Goal: Transaction & Acquisition: Obtain resource

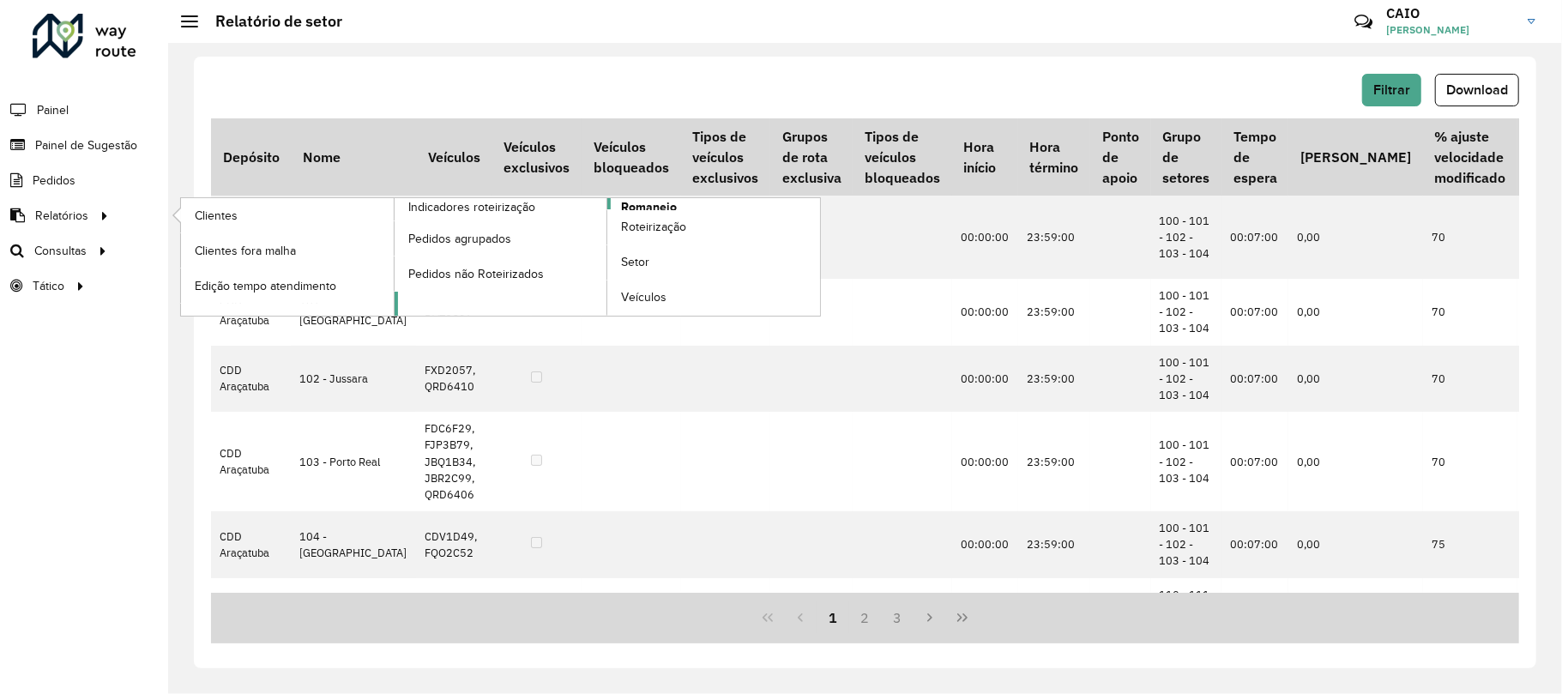
click at [636, 204] on span "Romaneio" at bounding box center [649, 207] width 56 height 18
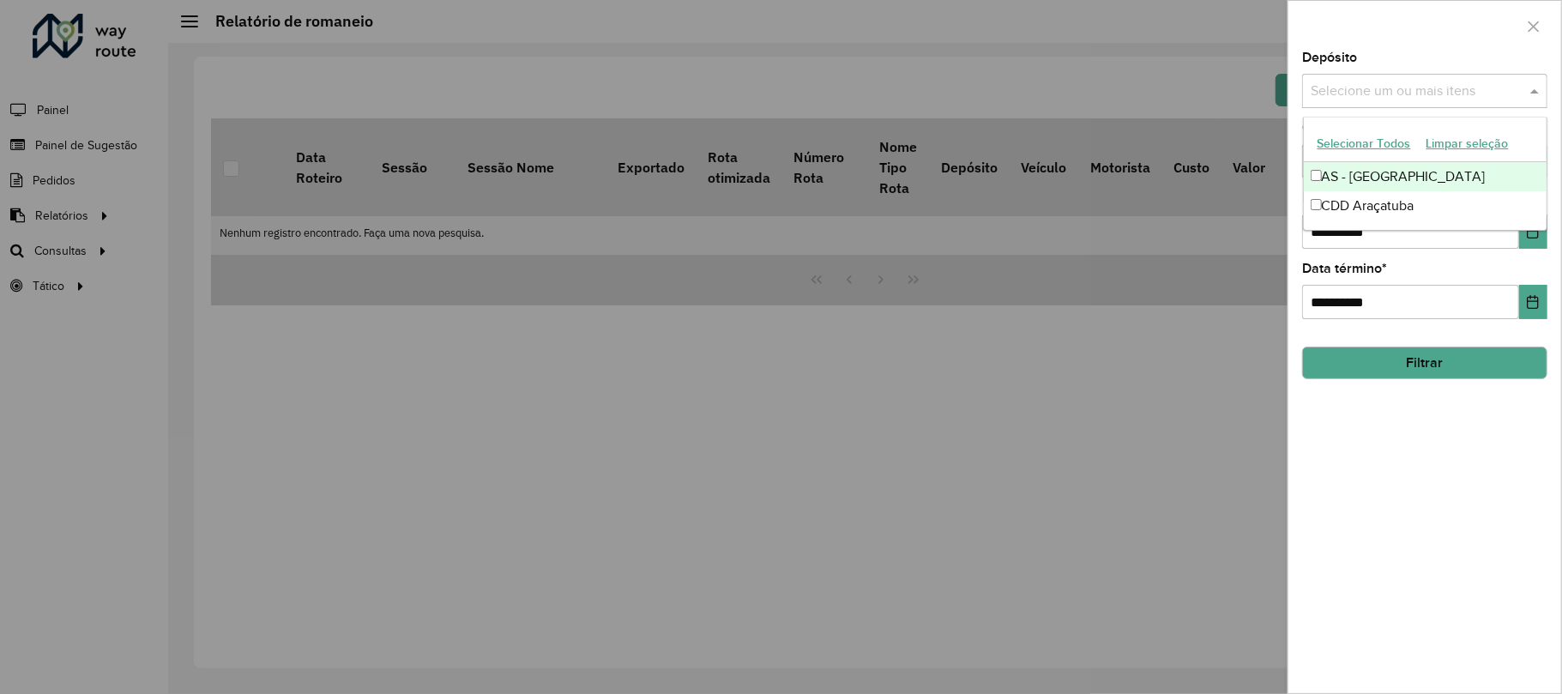
click at [1383, 87] on input "text" at bounding box center [1416, 91] width 220 height 21
click at [1369, 203] on div "CDD Araçatuba" at bounding box center [1425, 205] width 243 height 29
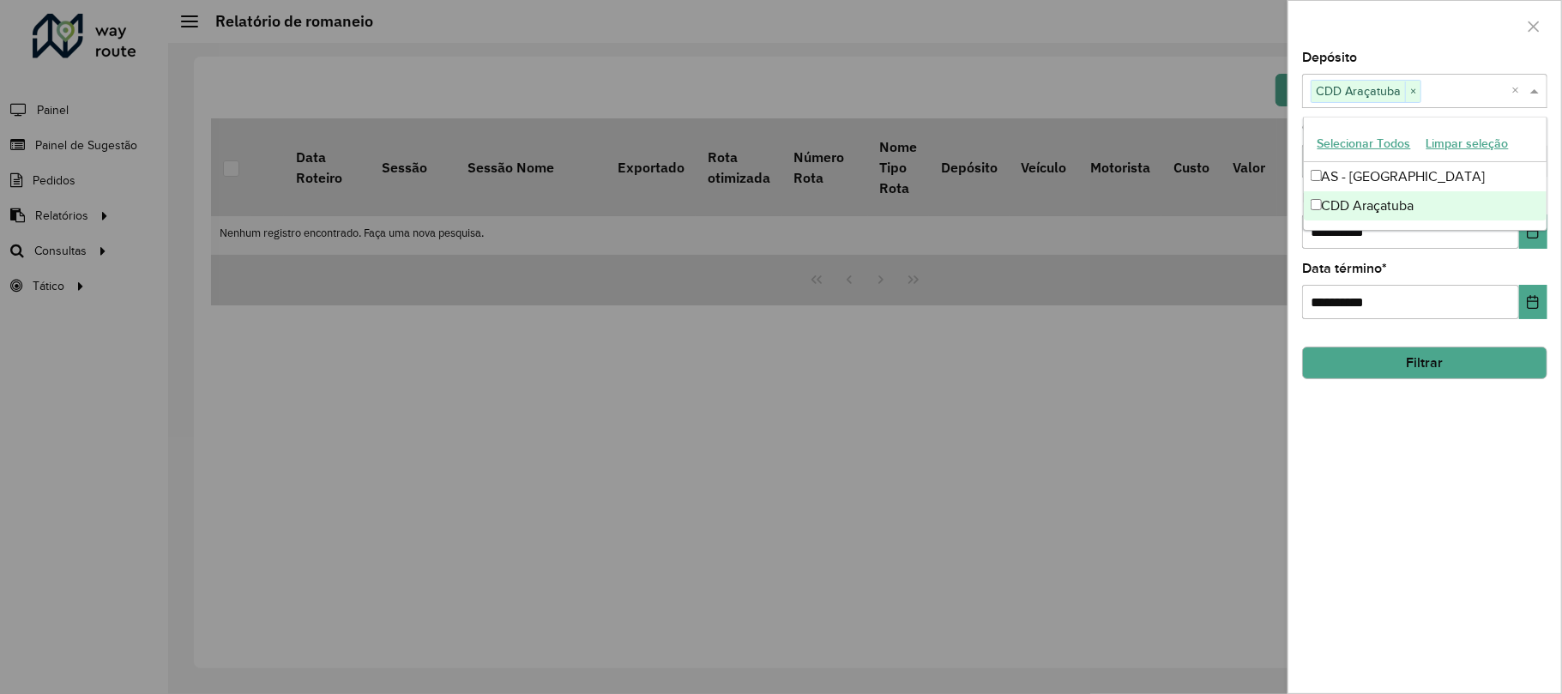
click at [1410, 413] on div "**********" at bounding box center [1424, 372] width 273 height 642
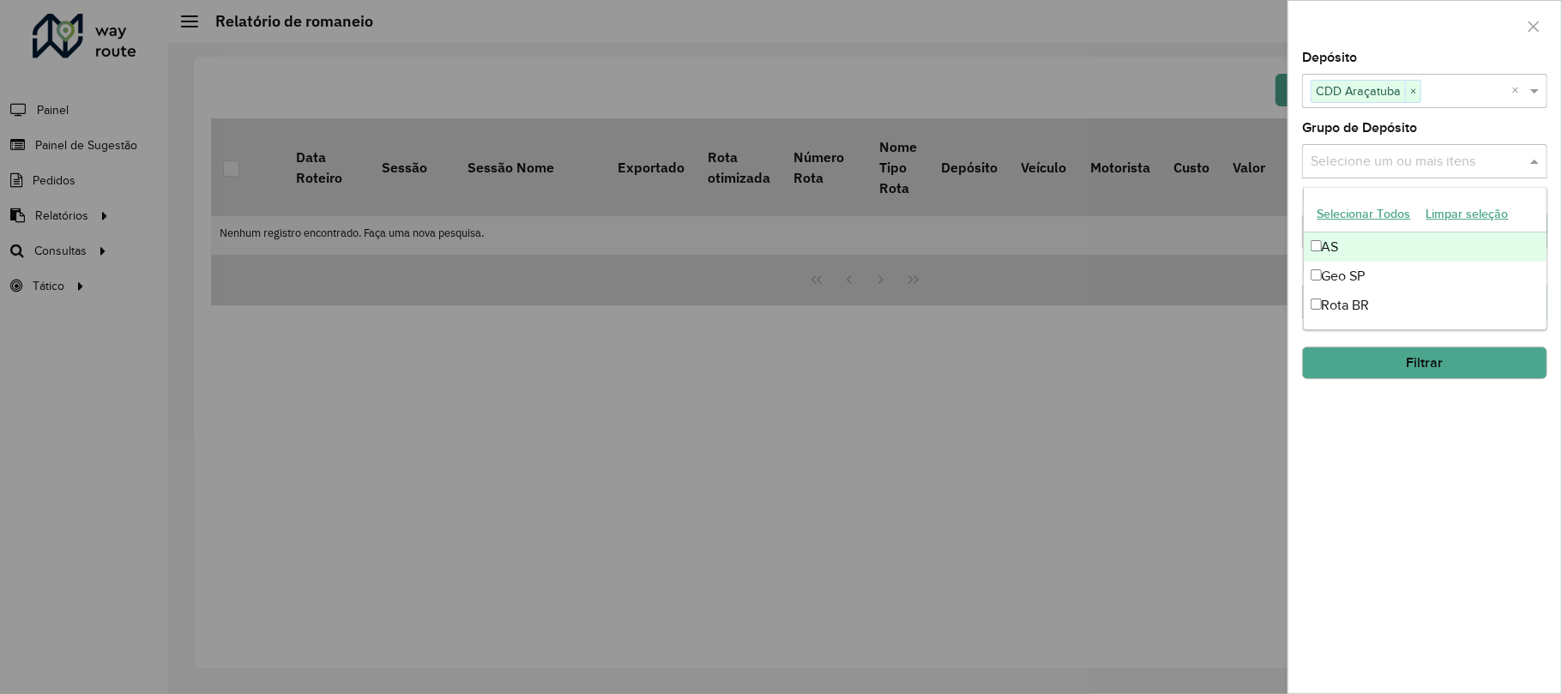
click at [1439, 159] on input "text" at bounding box center [1416, 162] width 220 height 21
click at [1456, 136] on div "Grupo de Depósito Selecione um ou mais itens" at bounding box center [1424, 150] width 245 height 57
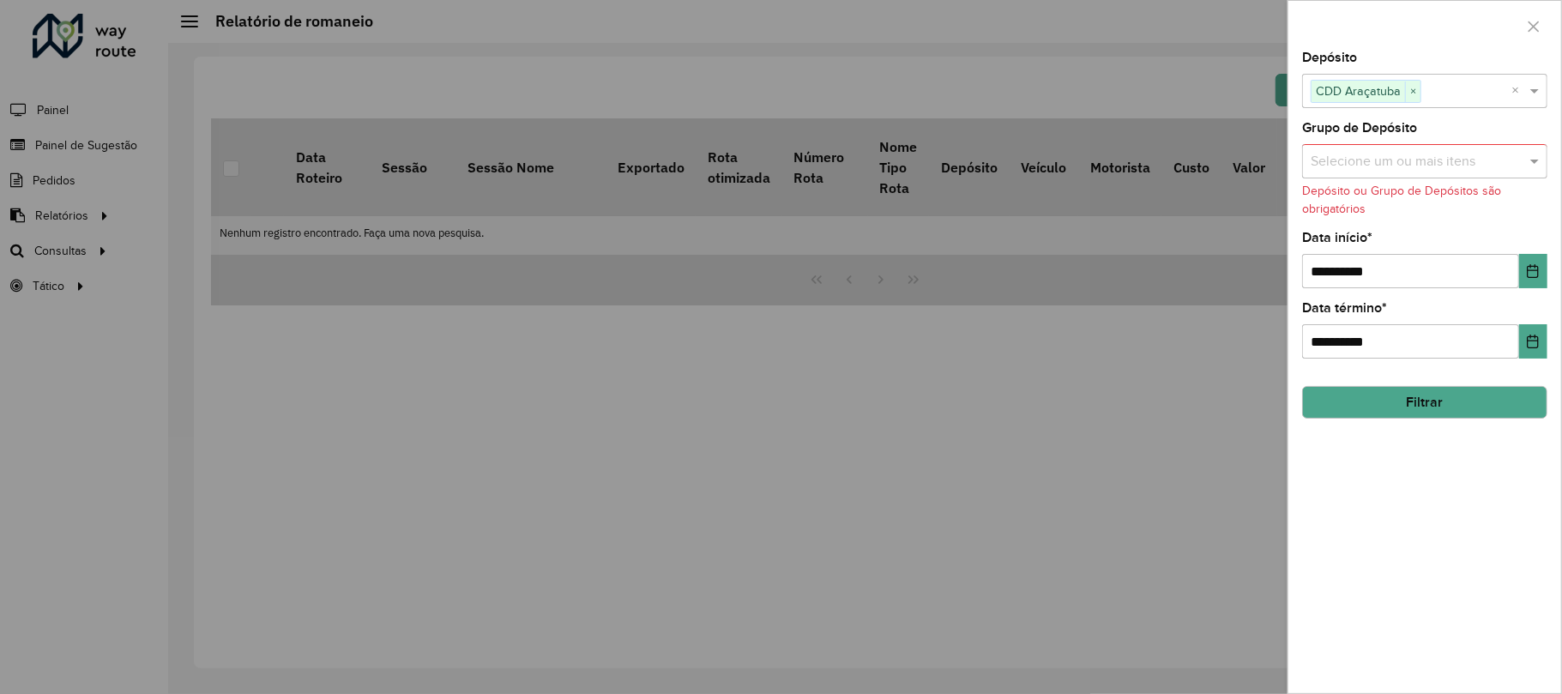
click at [1510, 153] on input "text" at bounding box center [1416, 162] width 220 height 21
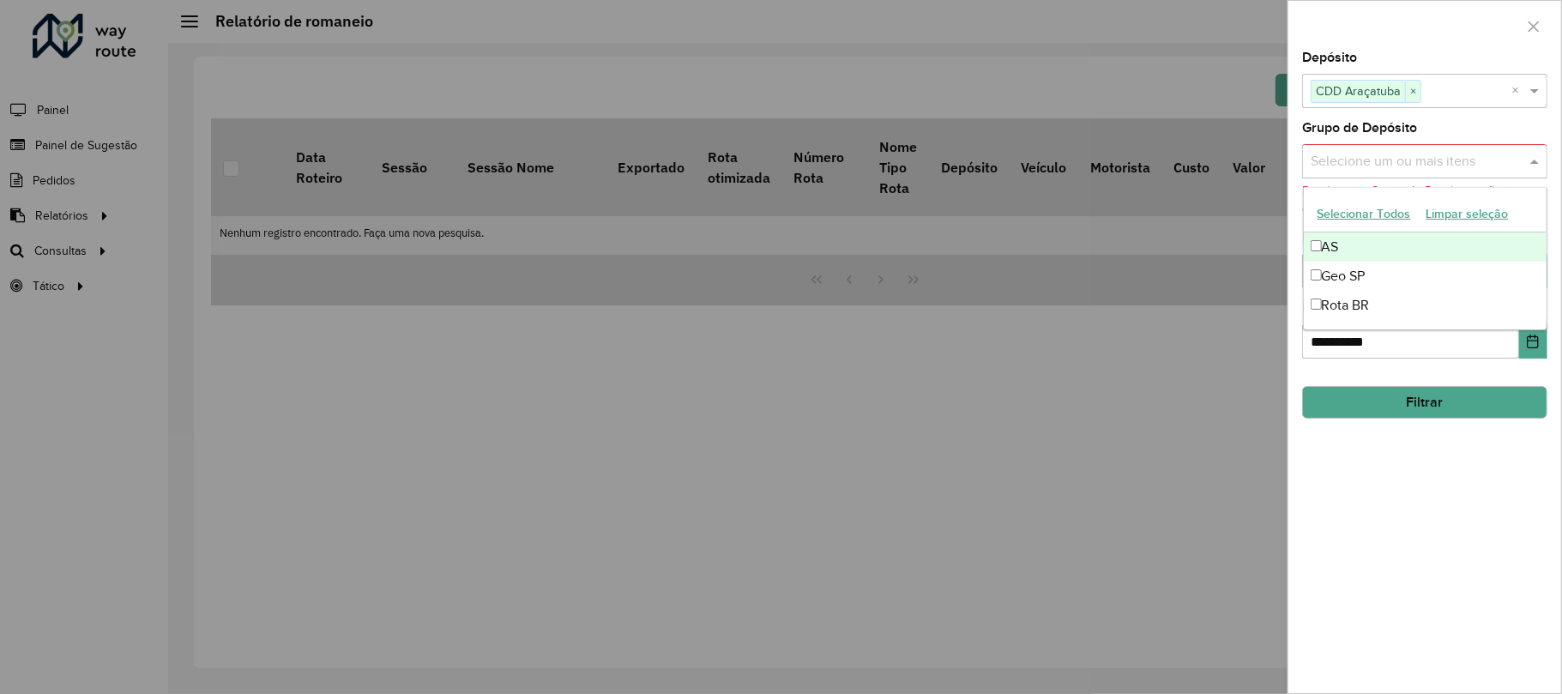
click at [1391, 208] on button "Selecionar Todos" at bounding box center [1364, 214] width 109 height 27
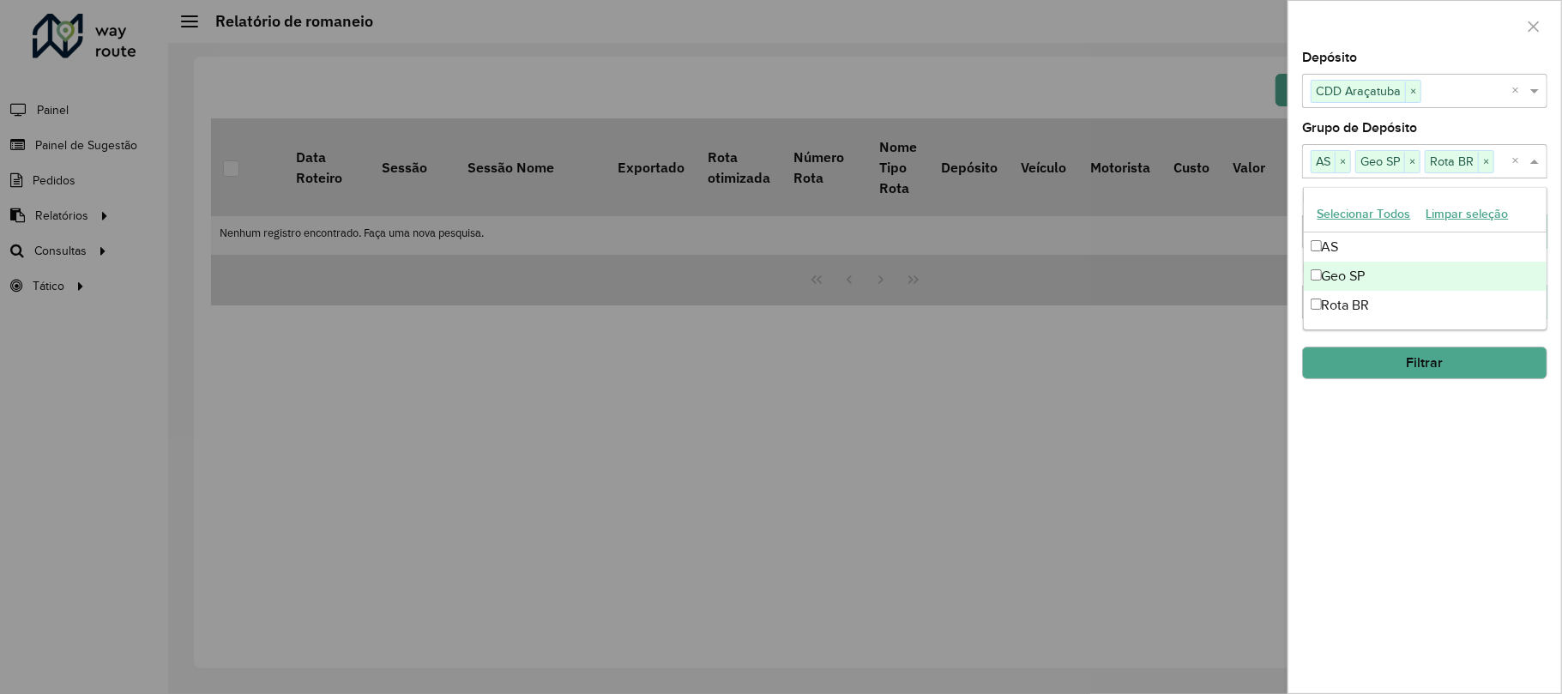
click at [1439, 479] on div "**********" at bounding box center [1424, 372] width 273 height 642
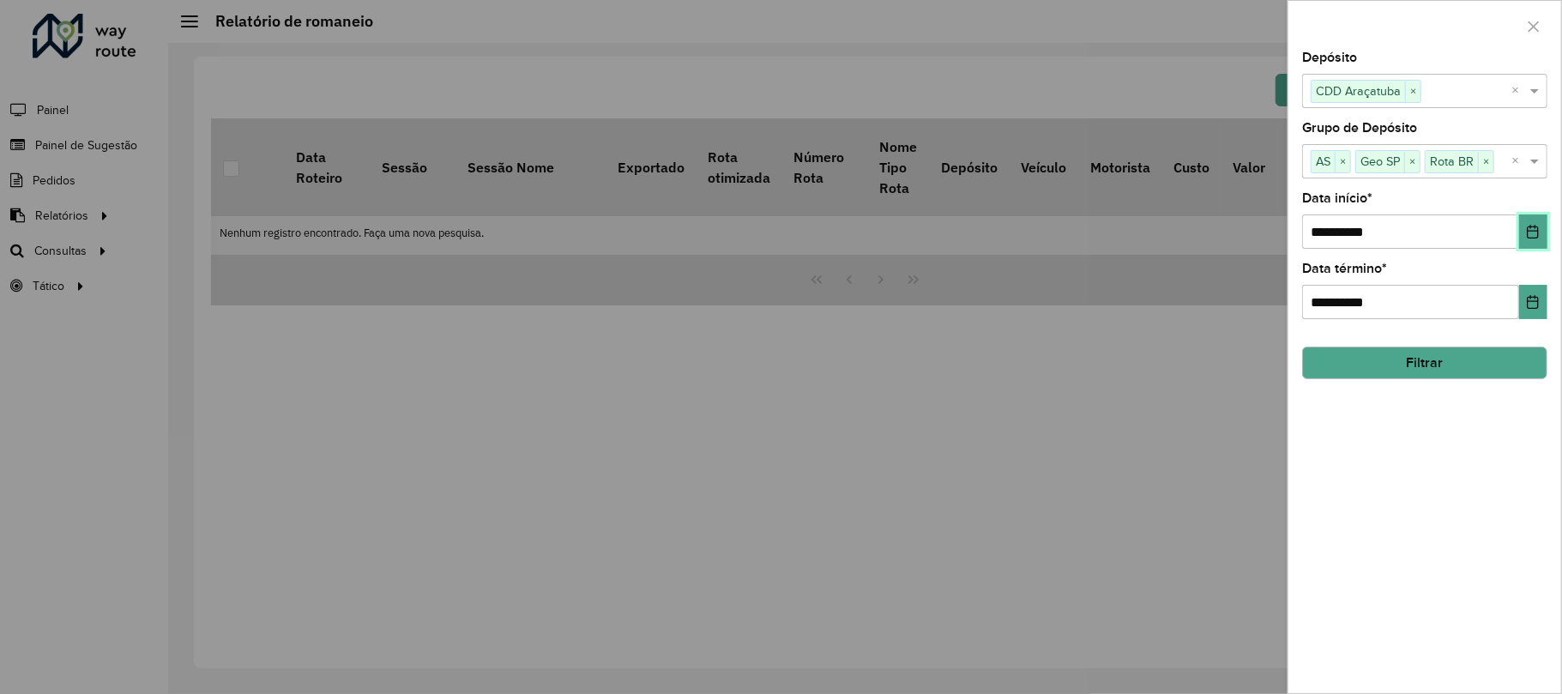
click at [1535, 225] on icon "Choose Date" at bounding box center [1533, 232] width 11 height 14
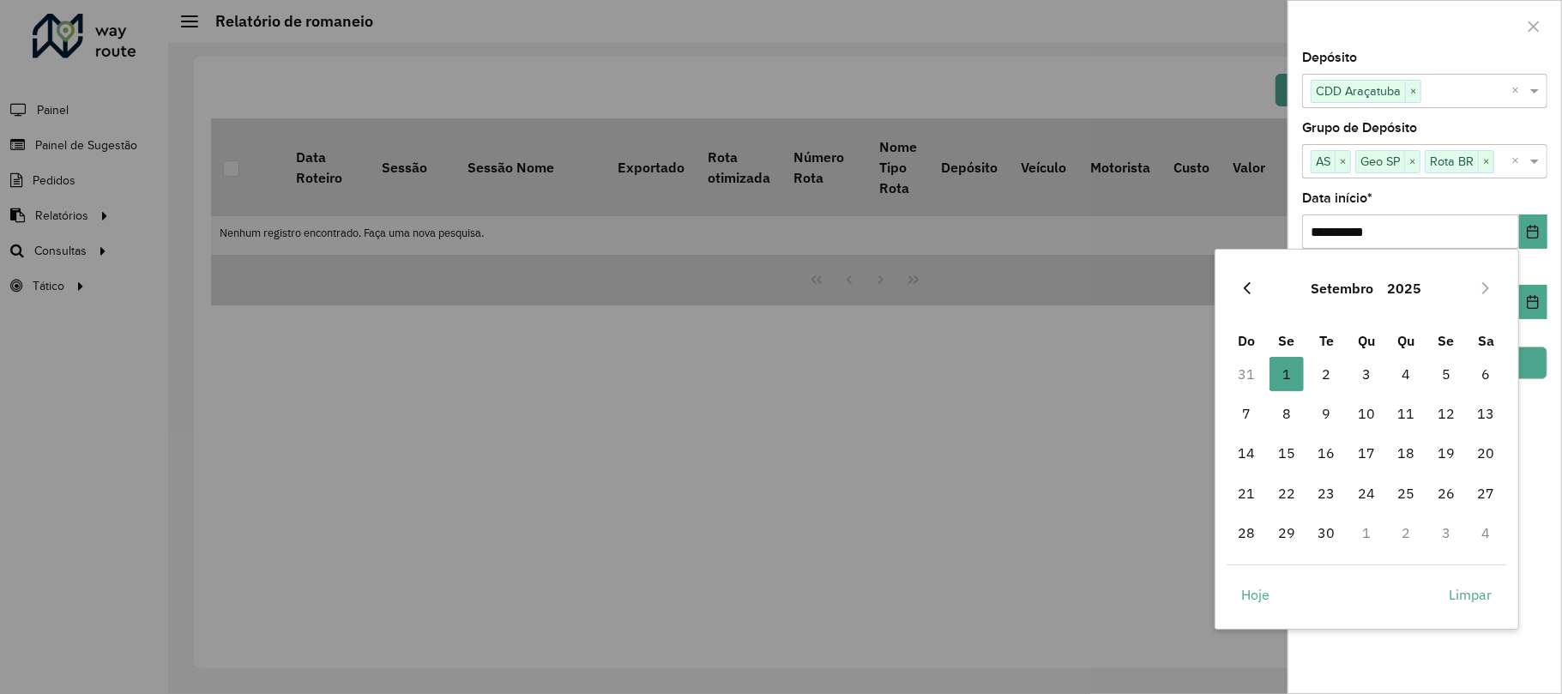
click at [1256, 292] on button "Previous Month" at bounding box center [1246, 287] width 27 height 27
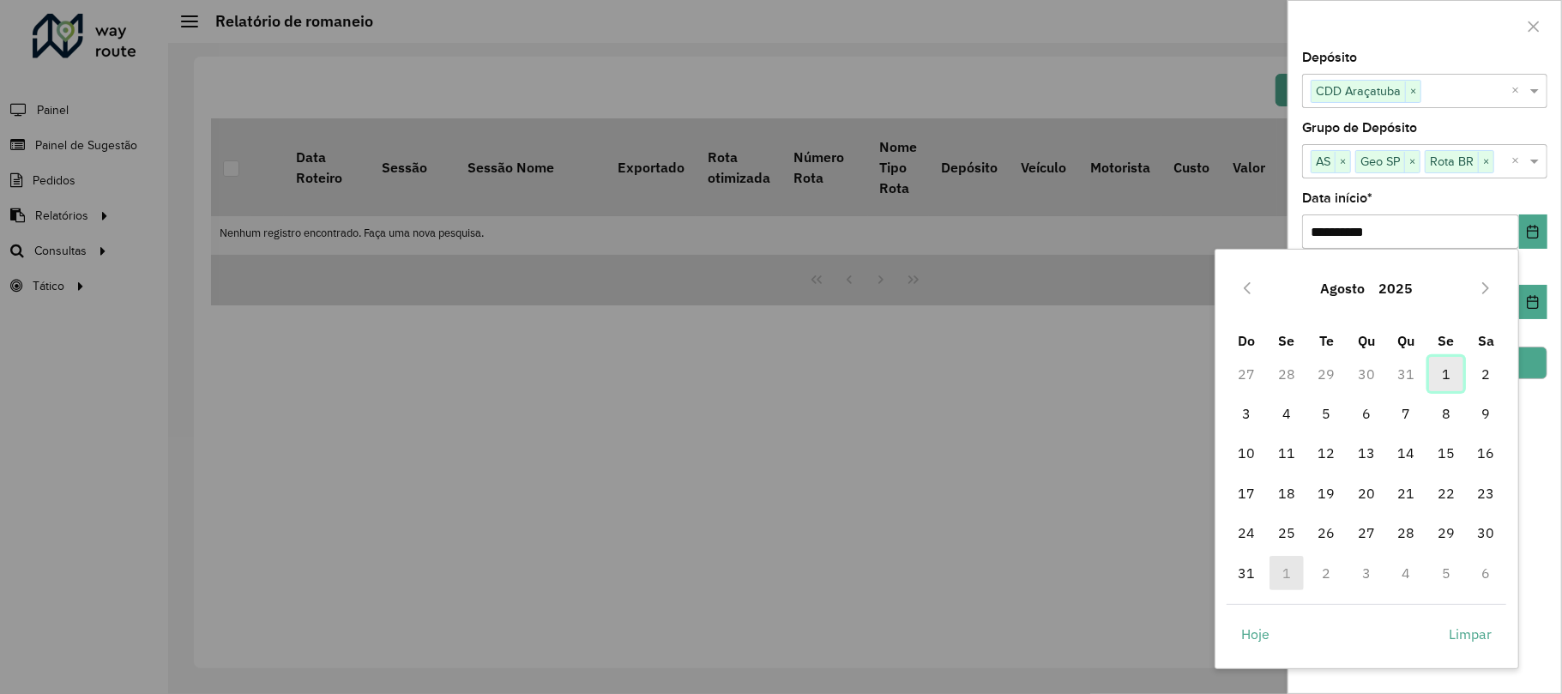
click at [1445, 362] on span "1" at bounding box center [1446, 374] width 34 height 34
type input "**********"
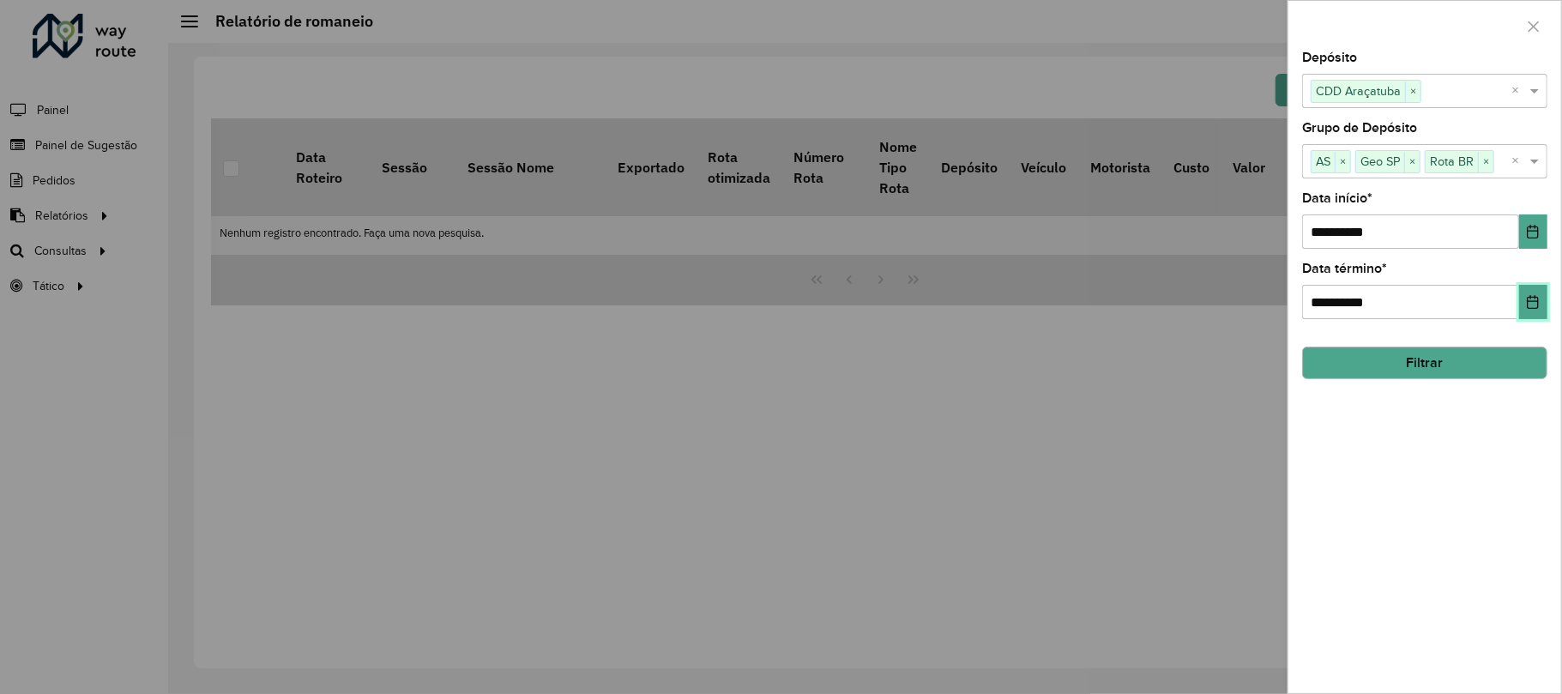
click at [1524, 293] on button "Choose Date" at bounding box center [1533, 302] width 28 height 34
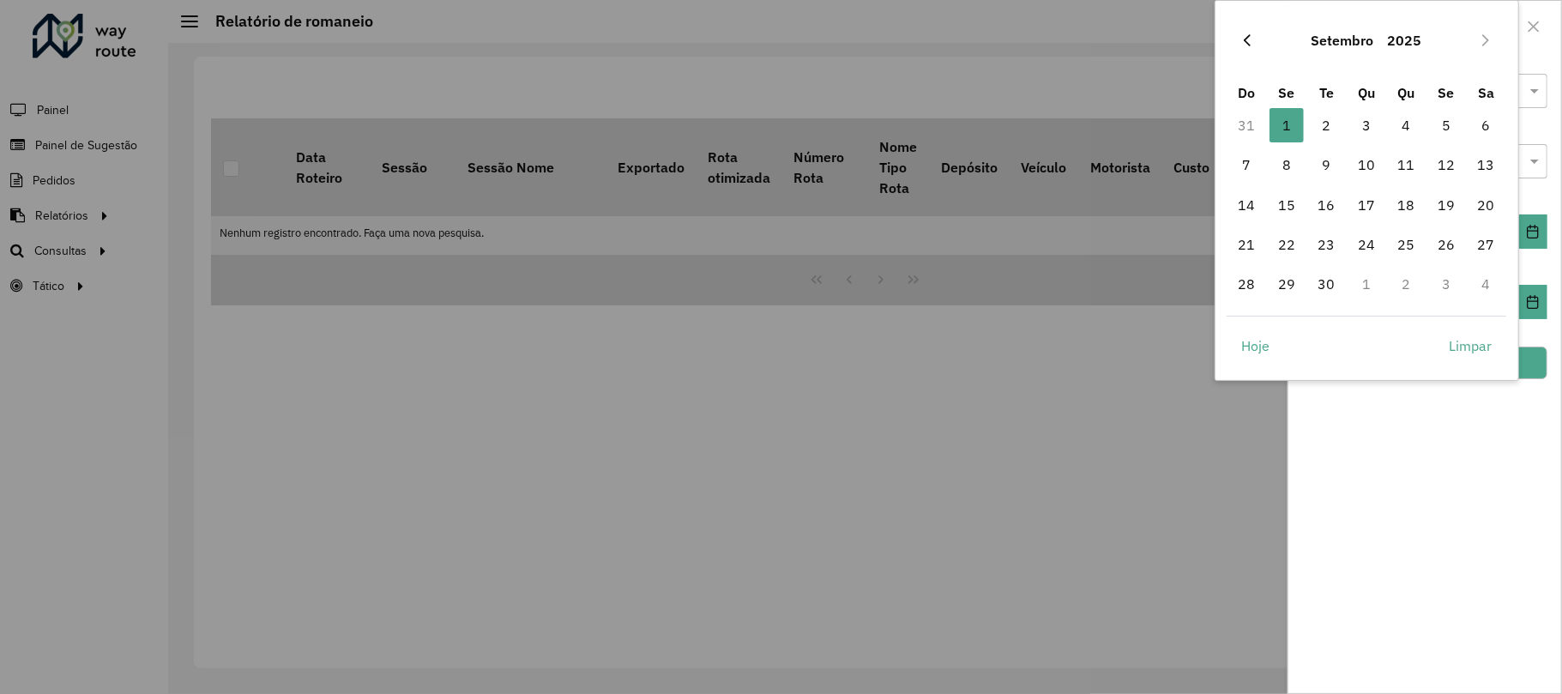
click at [1261, 33] on button "Previous Month" at bounding box center [1246, 40] width 27 height 27
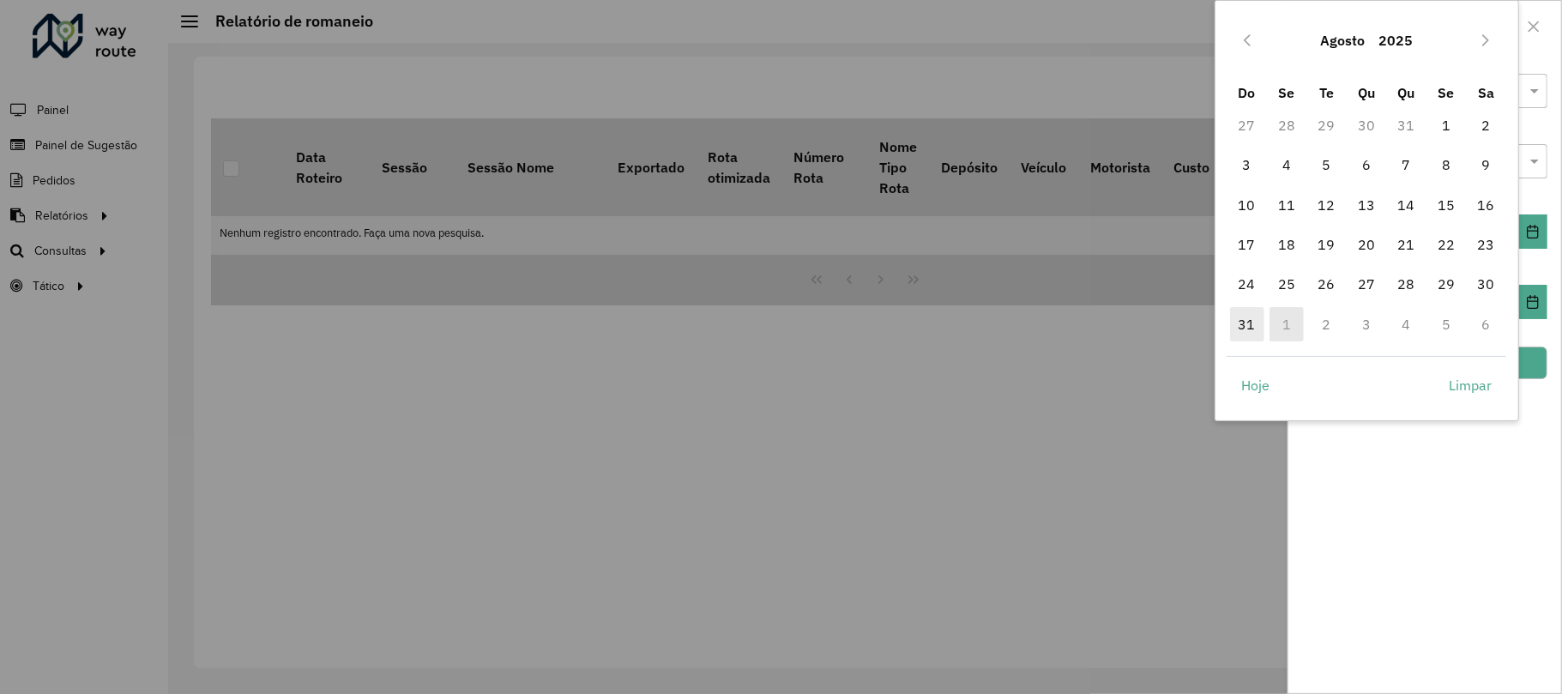
click at [1252, 326] on span "31" at bounding box center [1247, 324] width 34 height 34
type input "**********"
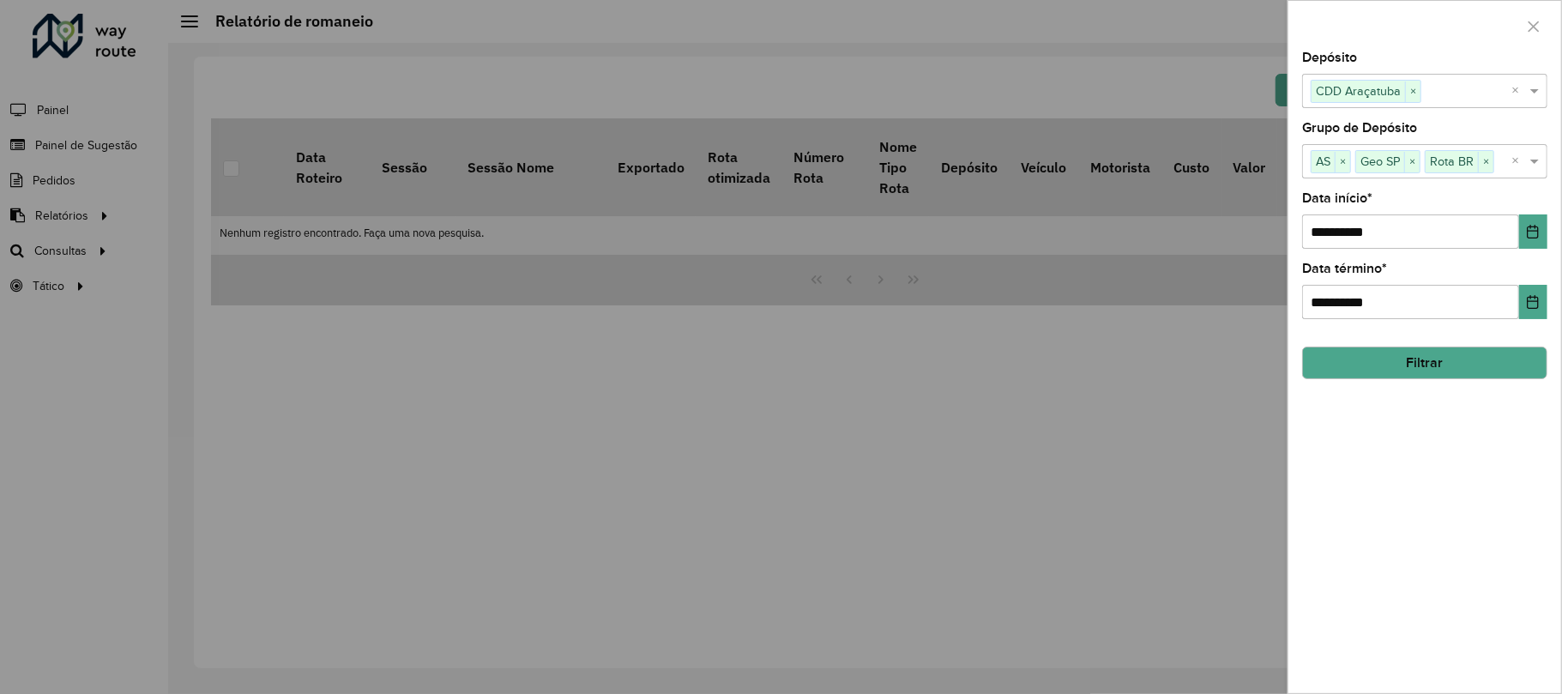
click at [1451, 361] on button "Filtrar" at bounding box center [1424, 363] width 245 height 33
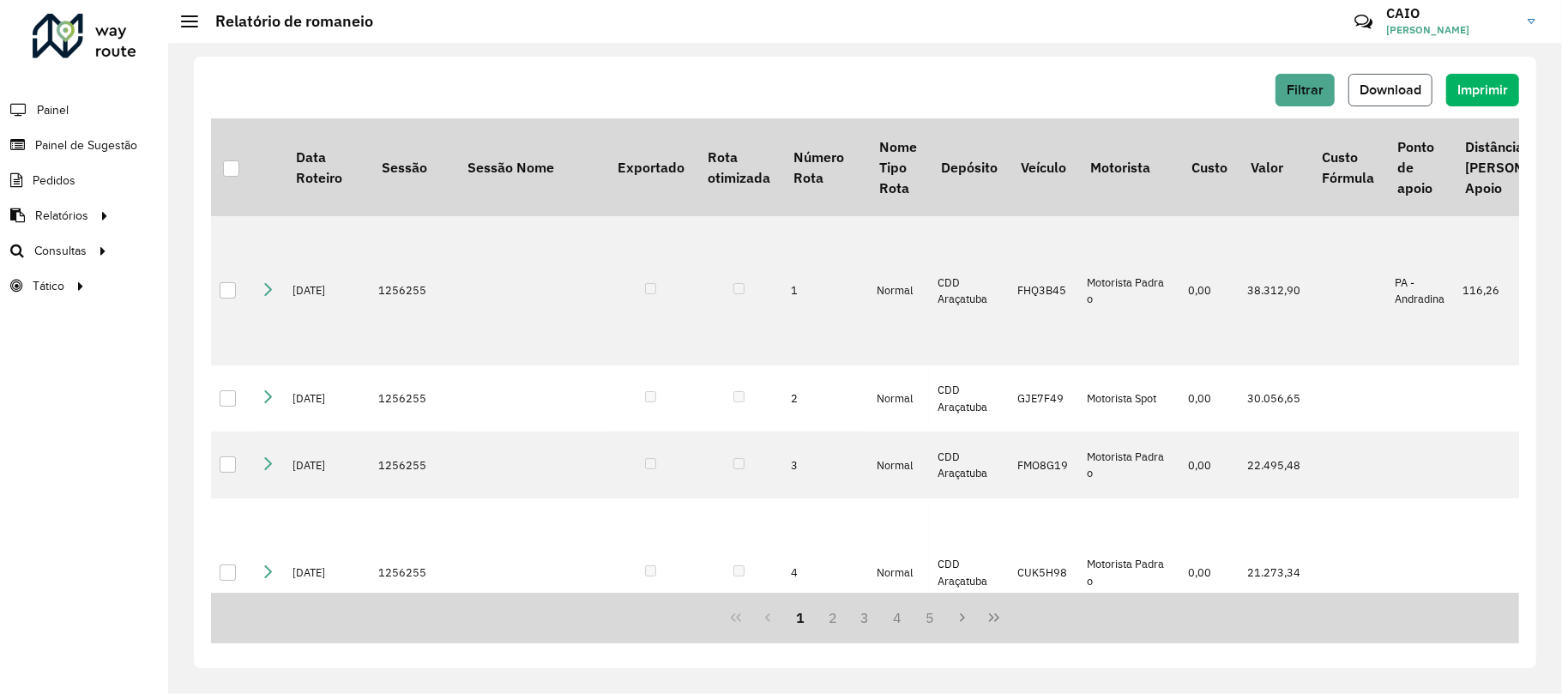
click at [1397, 86] on span "Download" at bounding box center [1390, 89] width 62 height 15
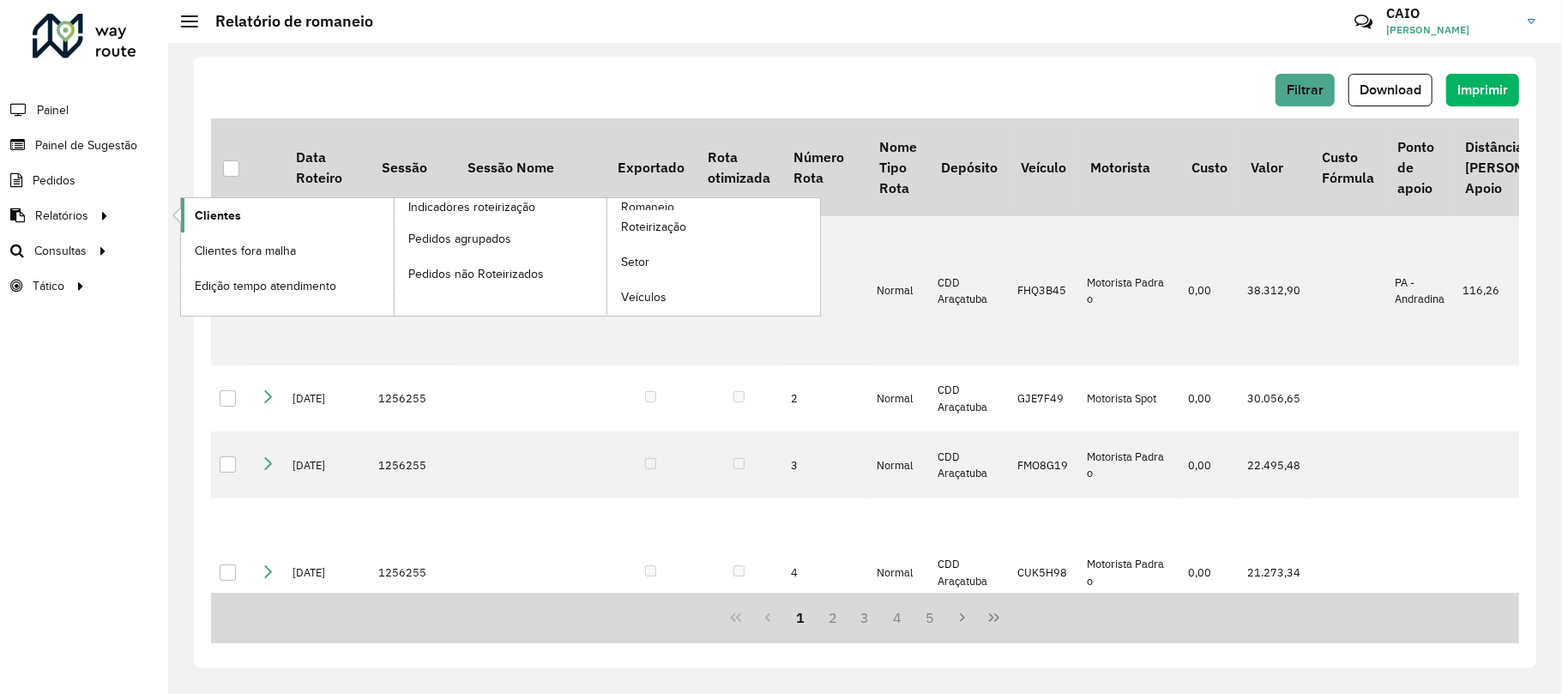
click at [240, 220] on link "Clientes" at bounding box center [287, 215] width 213 height 34
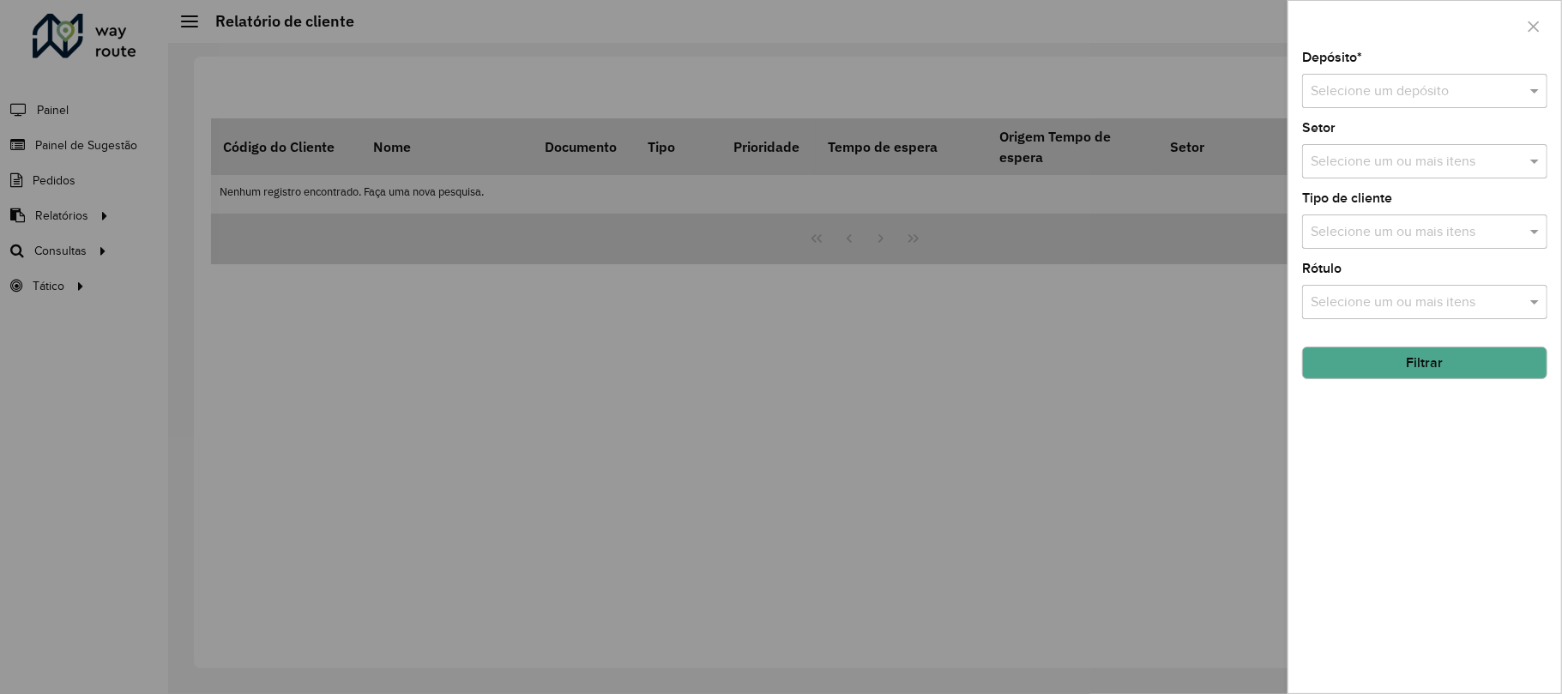
click at [1408, 75] on div "Selecione um depósito" at bounding box center [1424, 91] width 245 height 34
click at [1371, 165] on span "CDD Araçatuba" at bounding box center [1357, 169] width 93 height 15
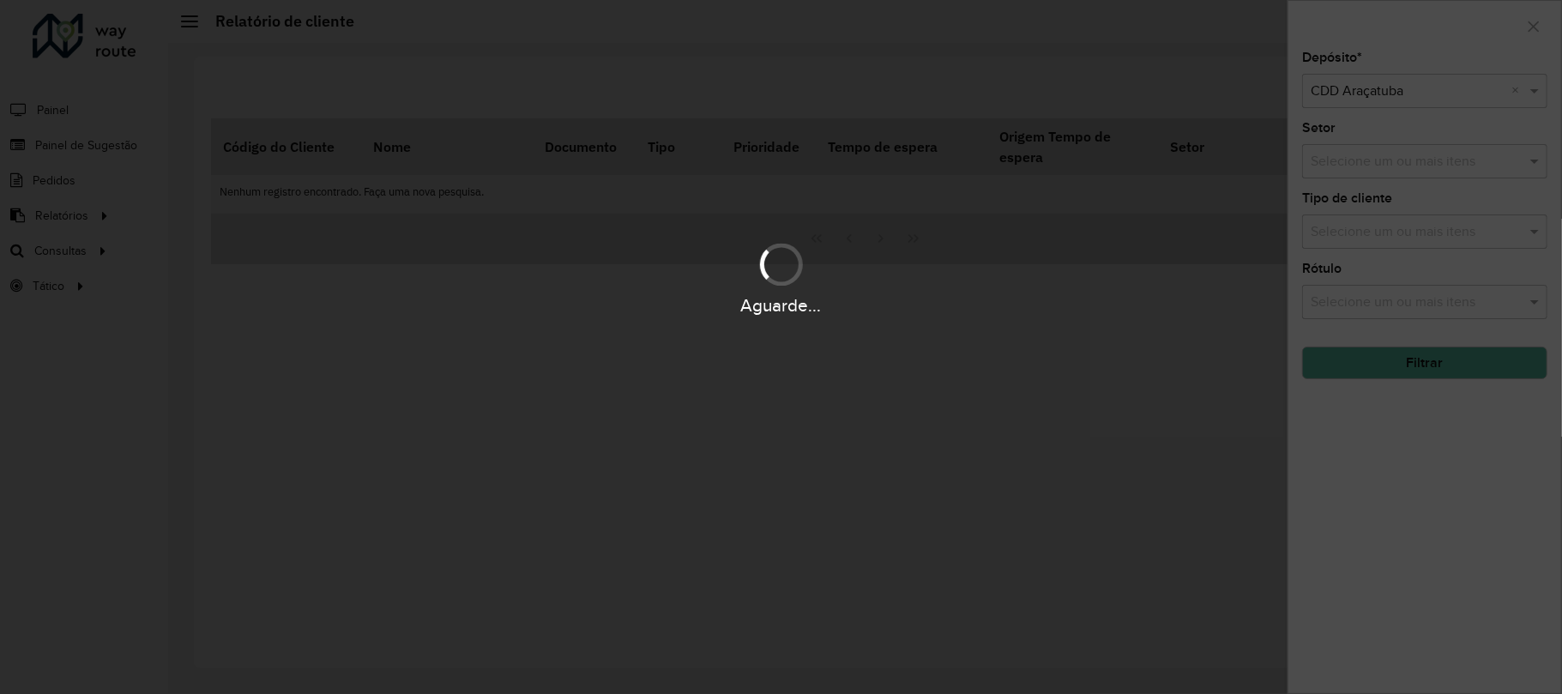
click at [1371, 168] on hb-app "Aguarde... Pop-up bloqueado! Seu navegador bloqueou automáticamente a abertura …" at bounding box center [781, 347] width 1562 height 694
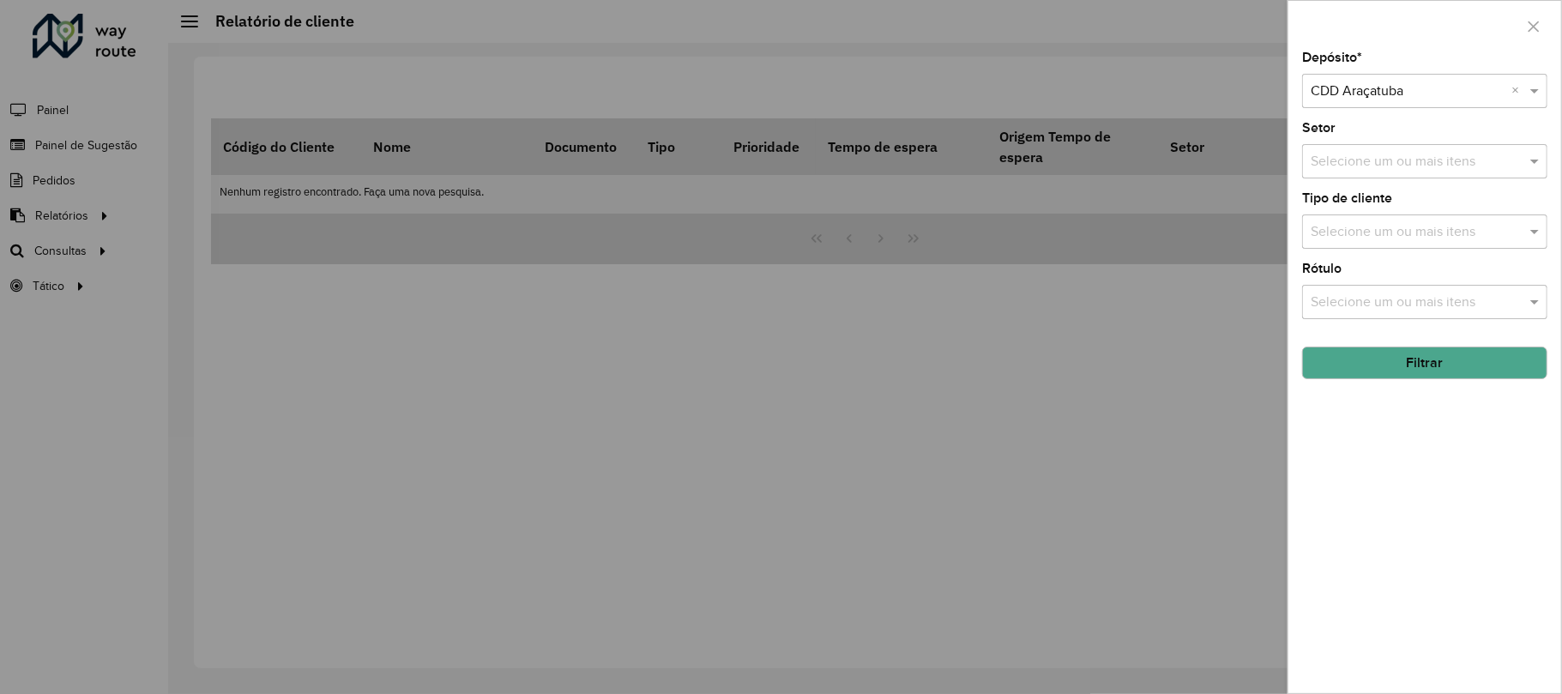
click at [1371, 168] on input "text" at bounding box center [1416, 162] width 220 height 21
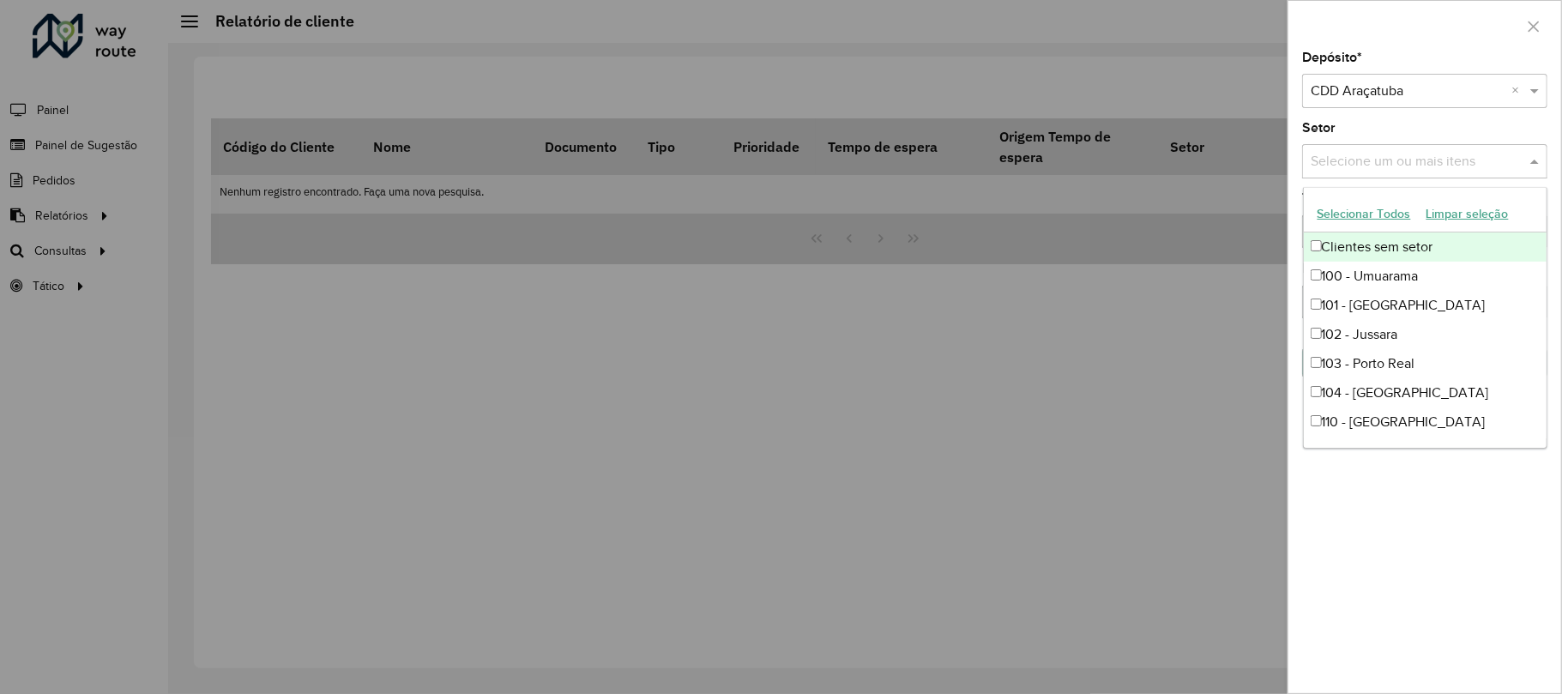
click at [1474, 113] on div "Depósito * Selecione um depósito × CDD Araçatuba × Setor Selecione um ou mais i…" at bounding box center [1424, 372] width 273 height 642
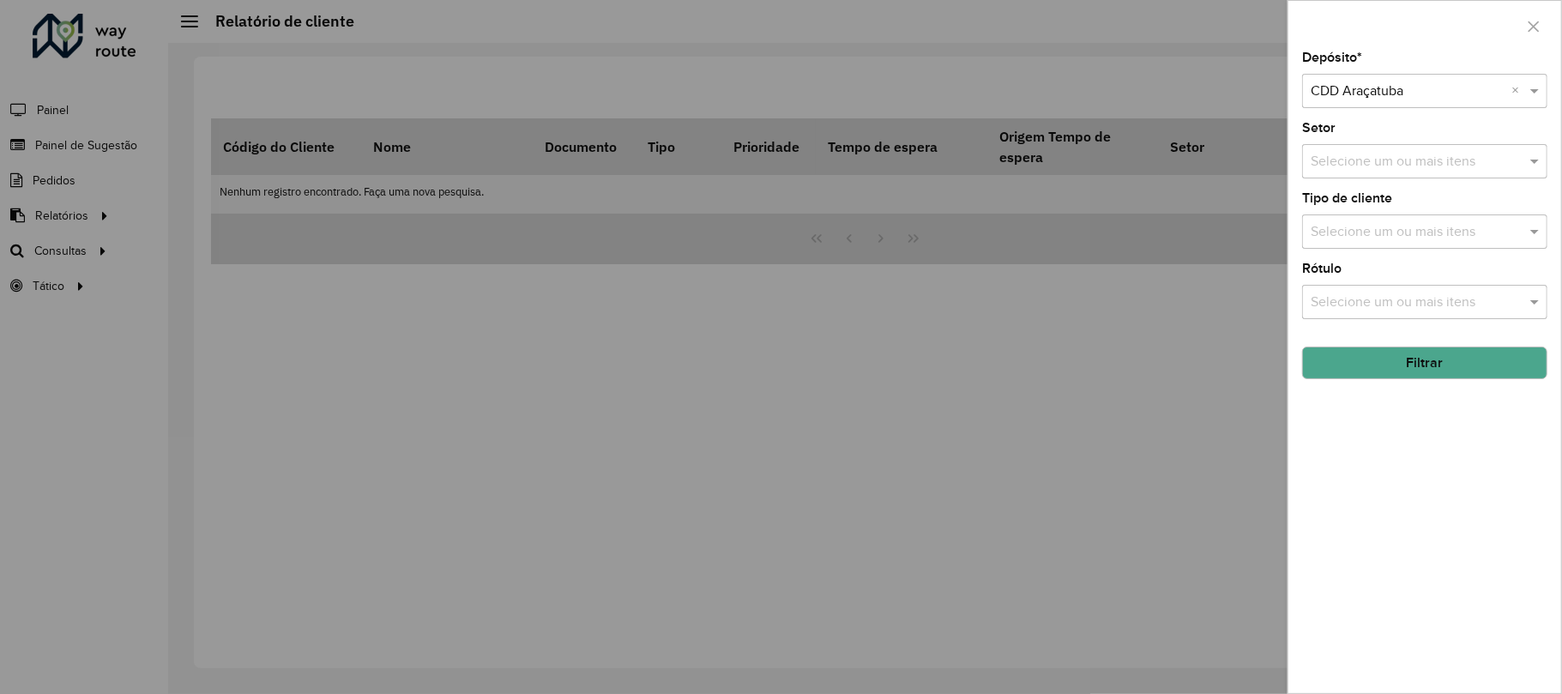
click at [1405, 226] on input "text" at bounding box center [1416, 232] width 220 height 21
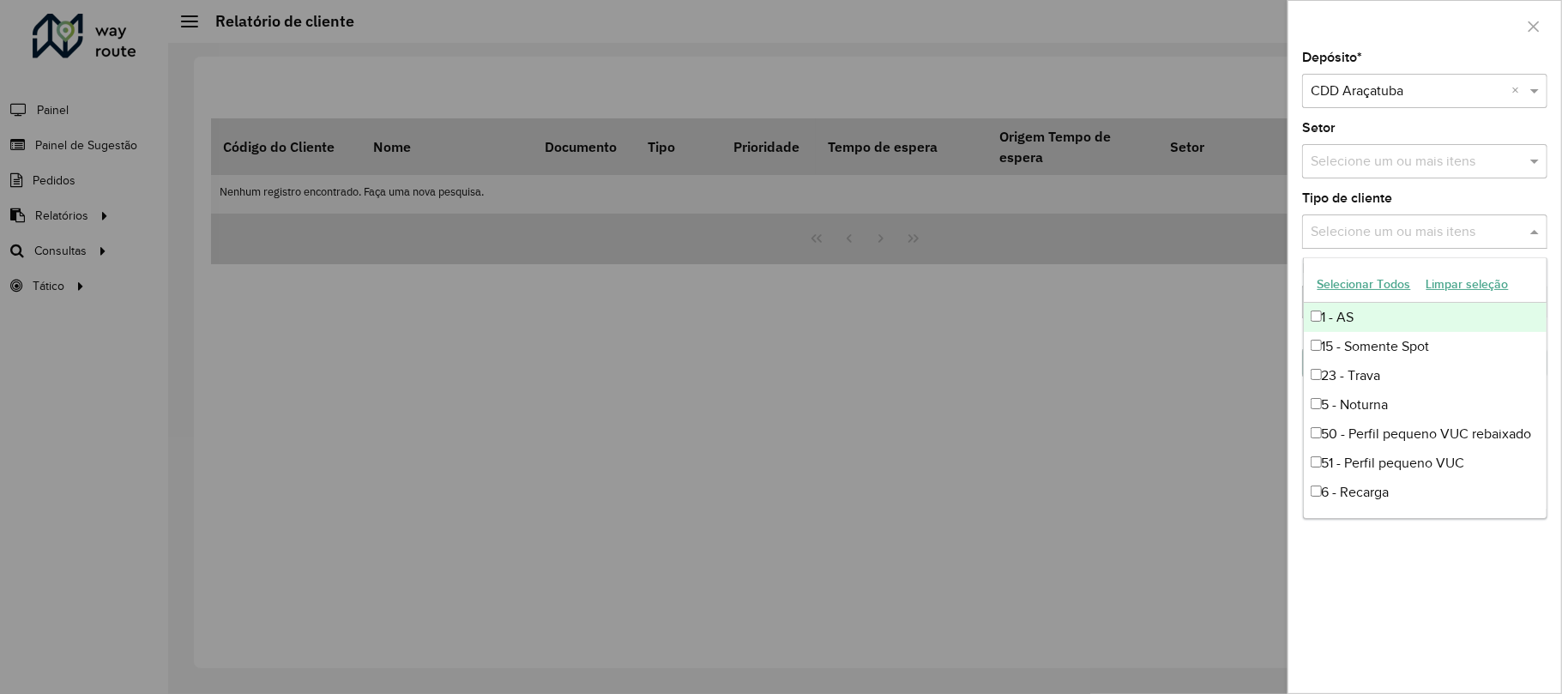
click at [1450, 180] on div "Depósito * Selecione um depósito × CDD Araçatuba × Setor Selecione um ou mais i…" at bounding box center [1424, 372] width 273 height 642
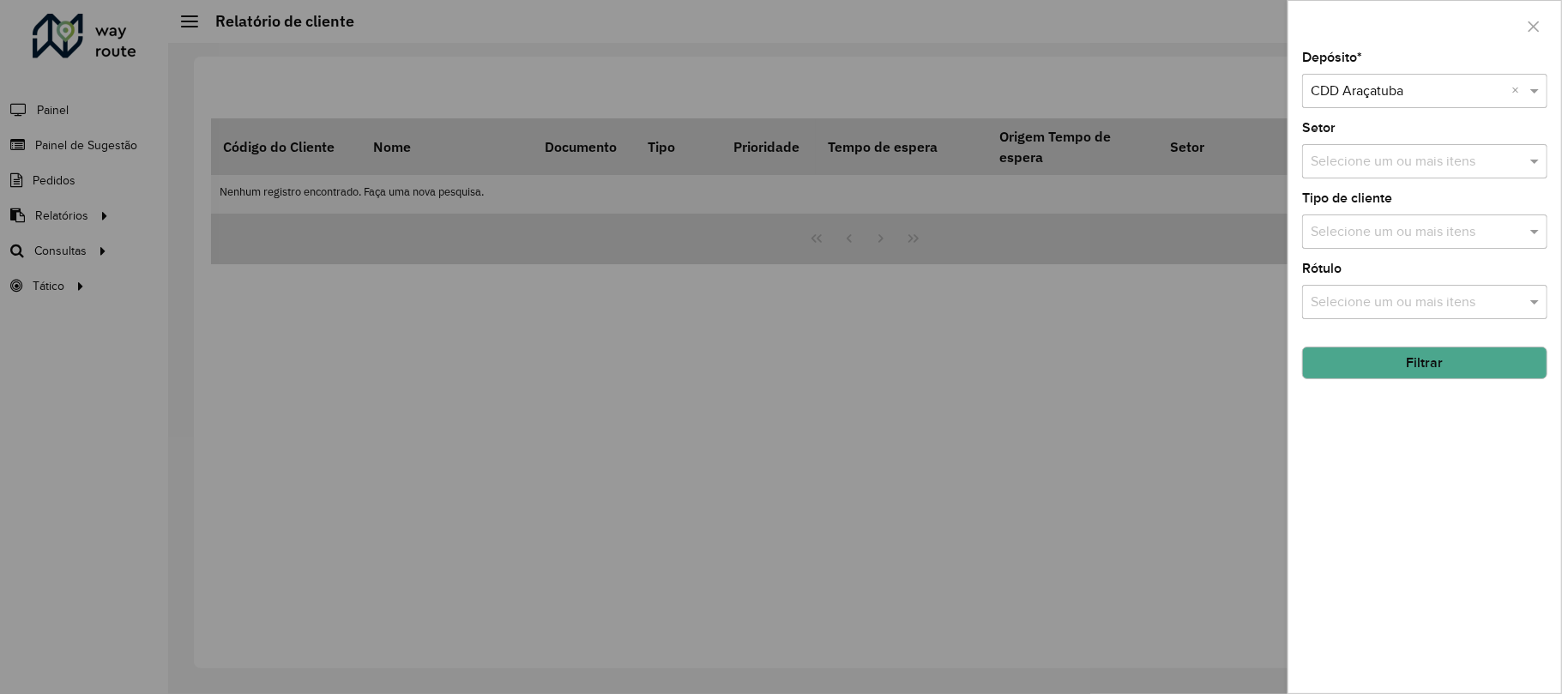
click at [1388, 289] on div "Selecione um ou mais itens" at bounding box center [1424, 302] width 245 height 34
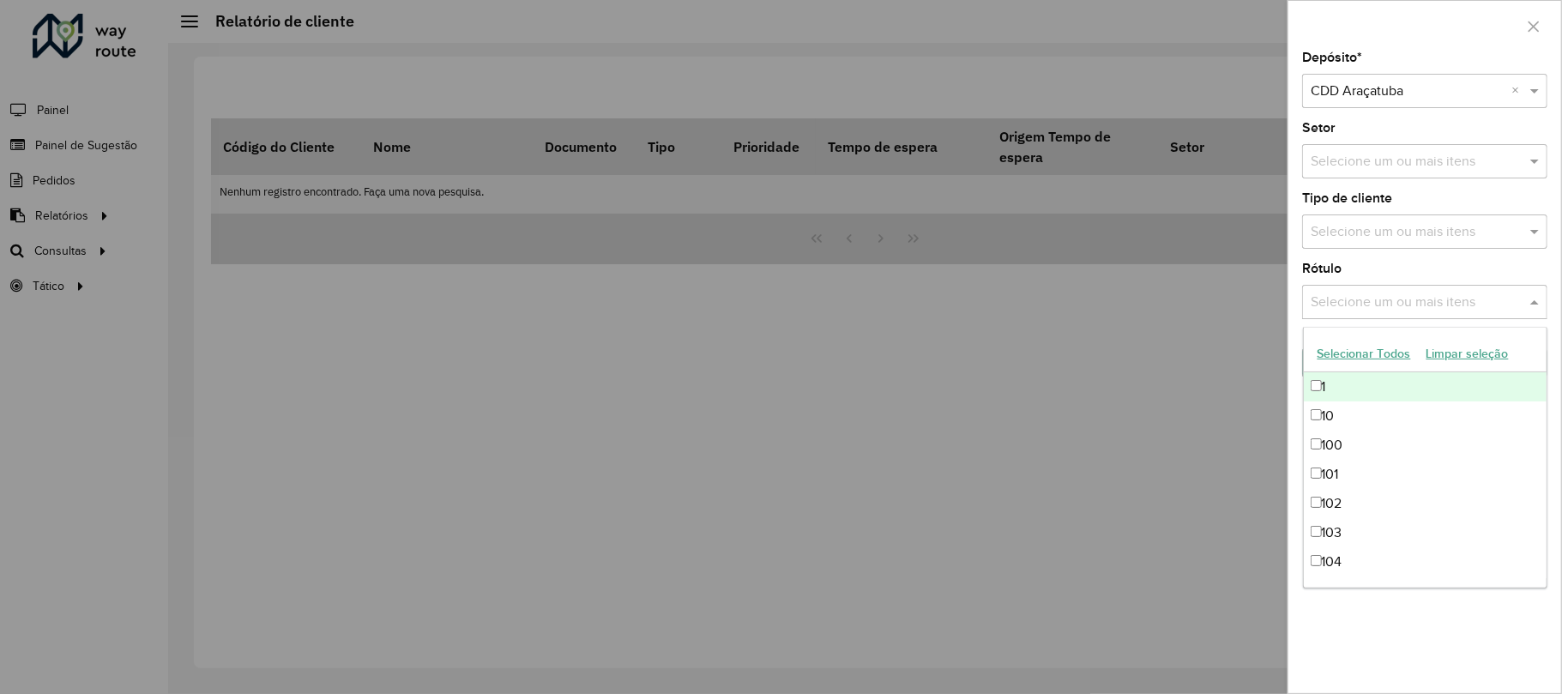
click at [1420, 262] on div "Rótulo Selecione um ou mais itens" at bounding box center [1424, 290] width 245 height 57
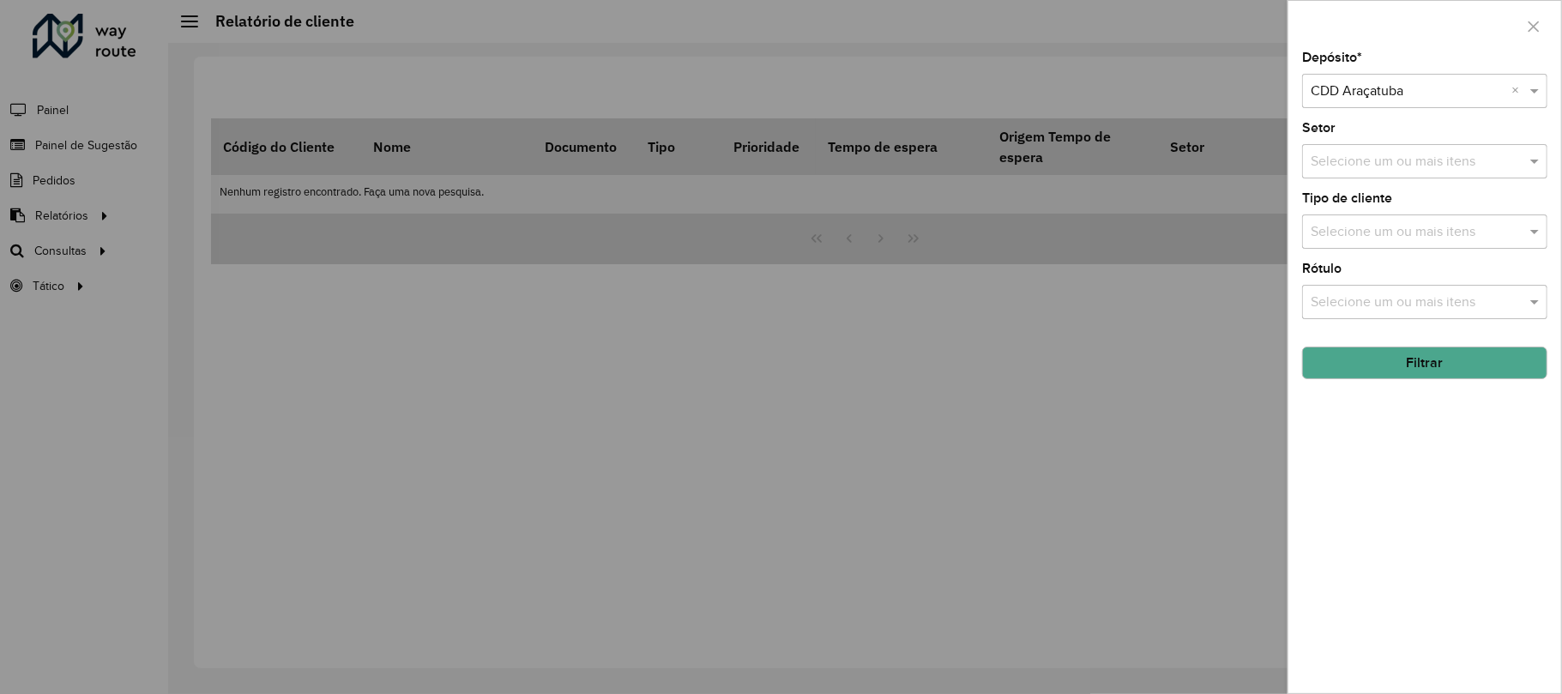
click at [1407, 372] on button "Filtrar" at bounding box center [1424, 363] width 245 height 33
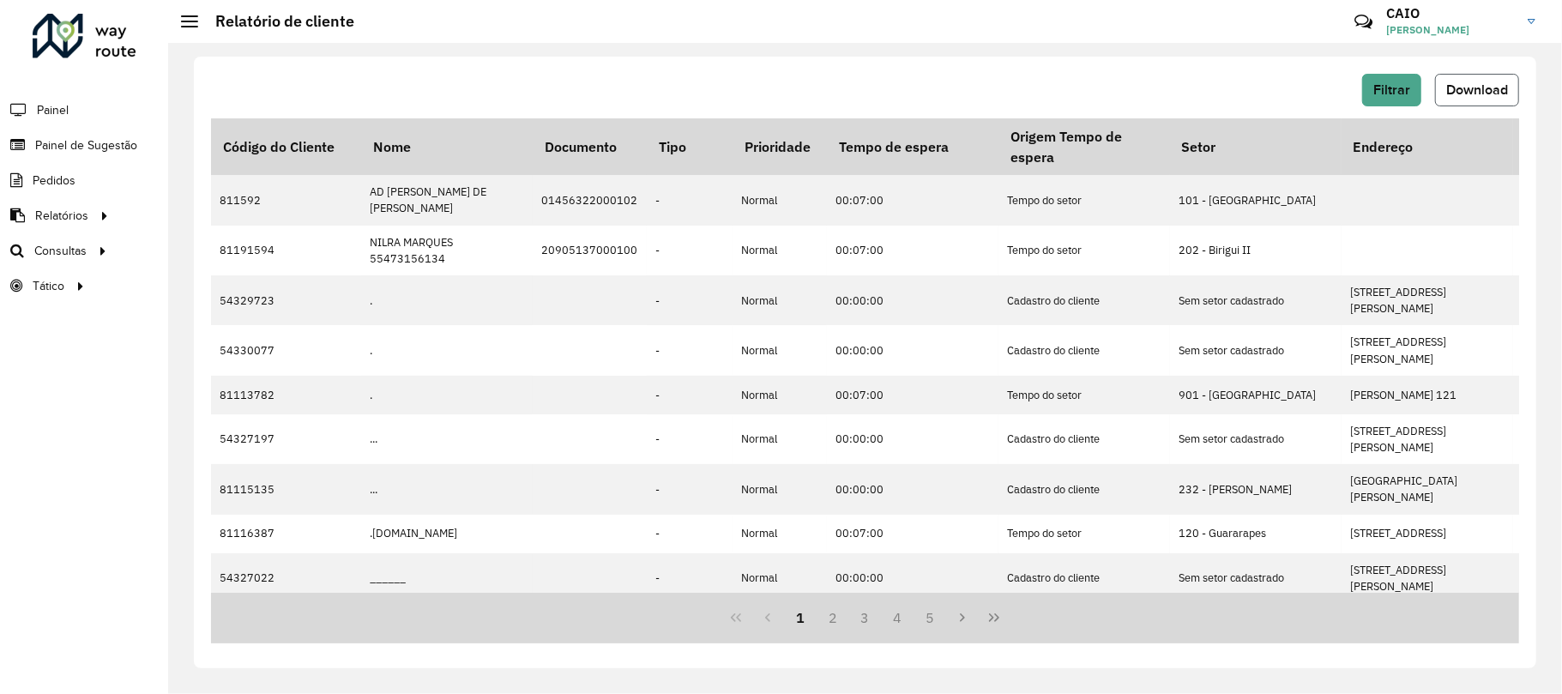
click at [1490, 97] on button "Download" at bounding box center [1477, 90] width 84 height 33
